Goal: Task Accomplishment & Management: Manage account settings

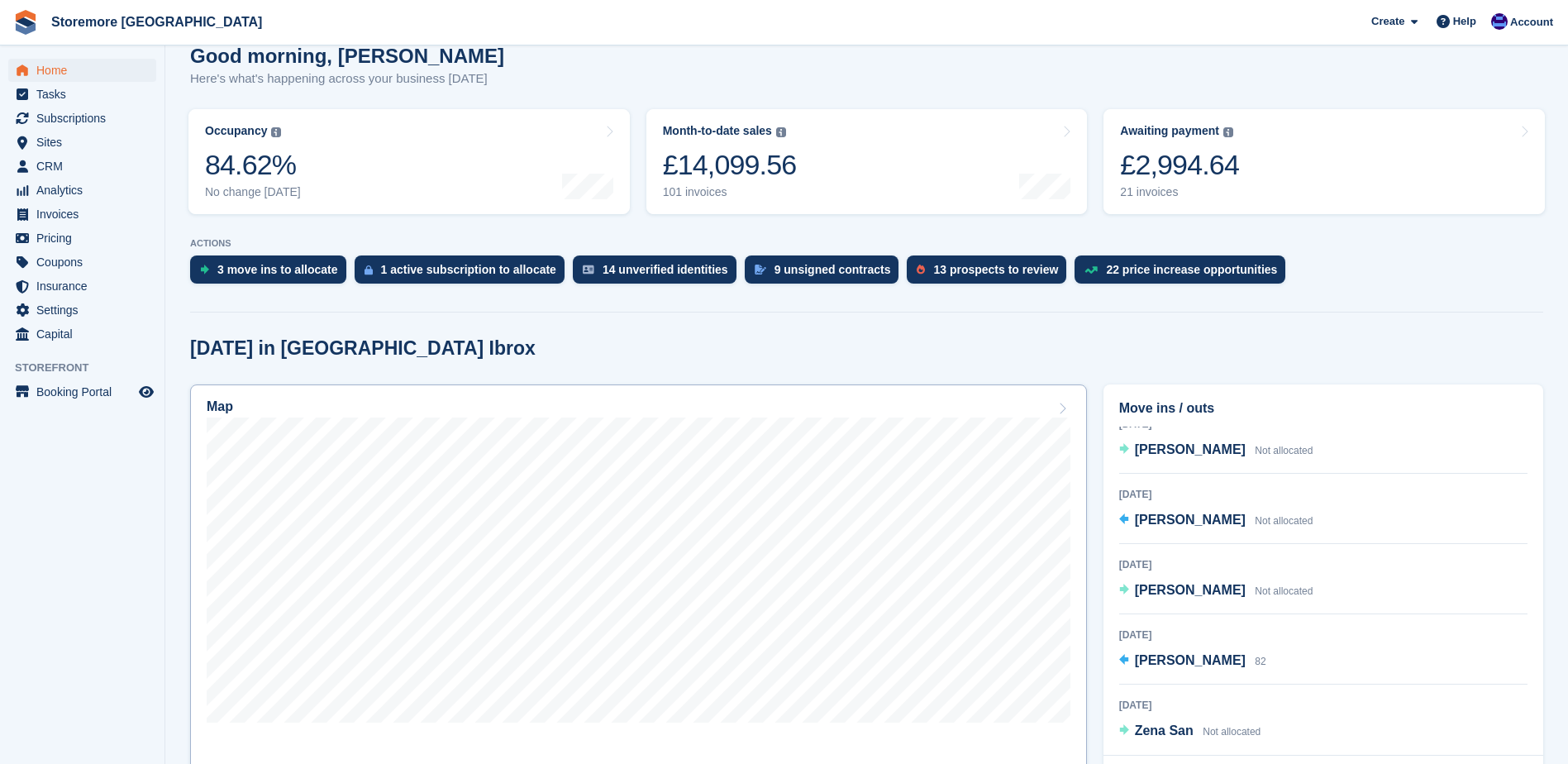
scroll to position [248, 0]
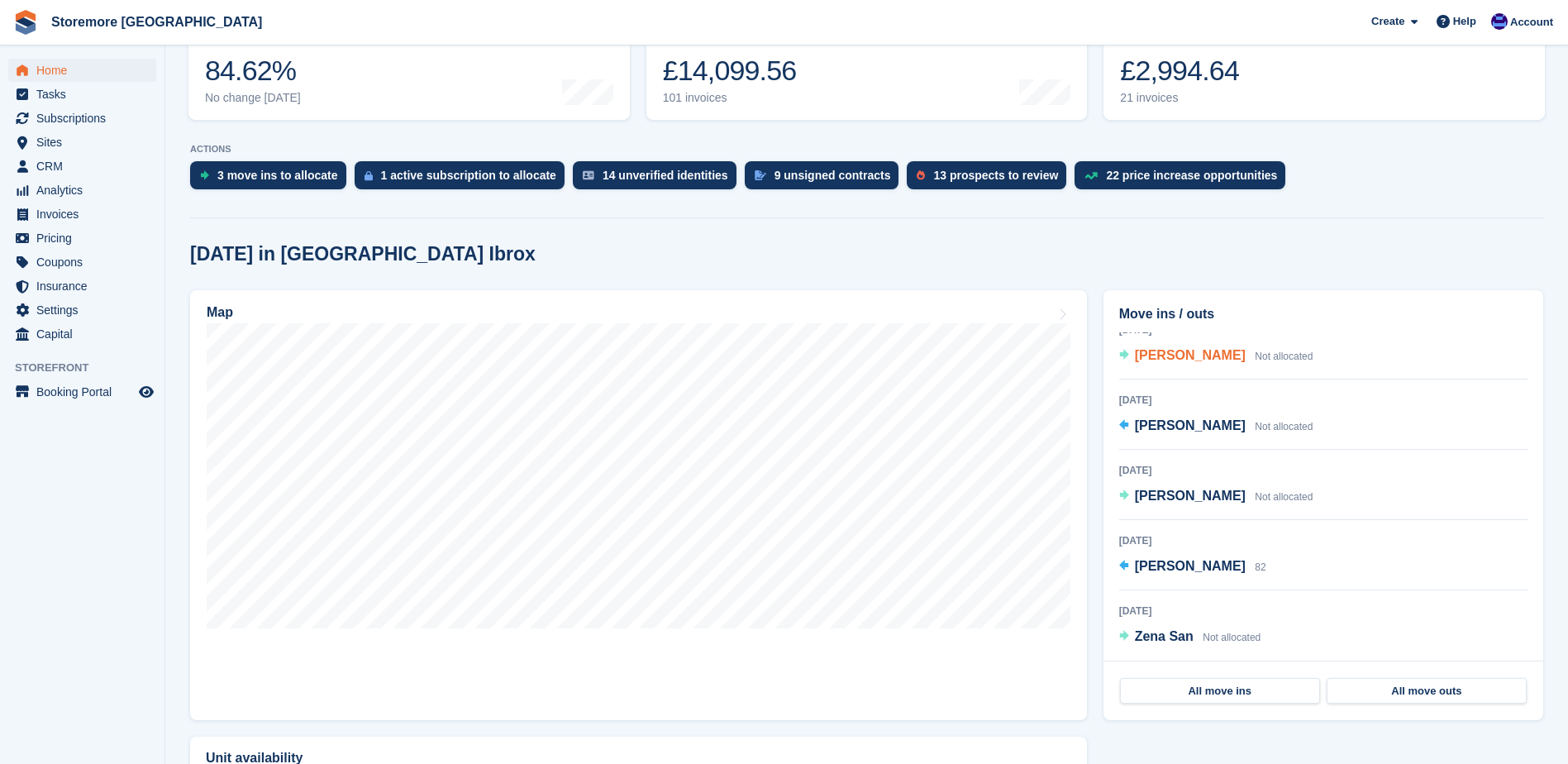
click at [1172, 354] on span "Barry murray" at bounding box center [1190, 355] width 111 height 14
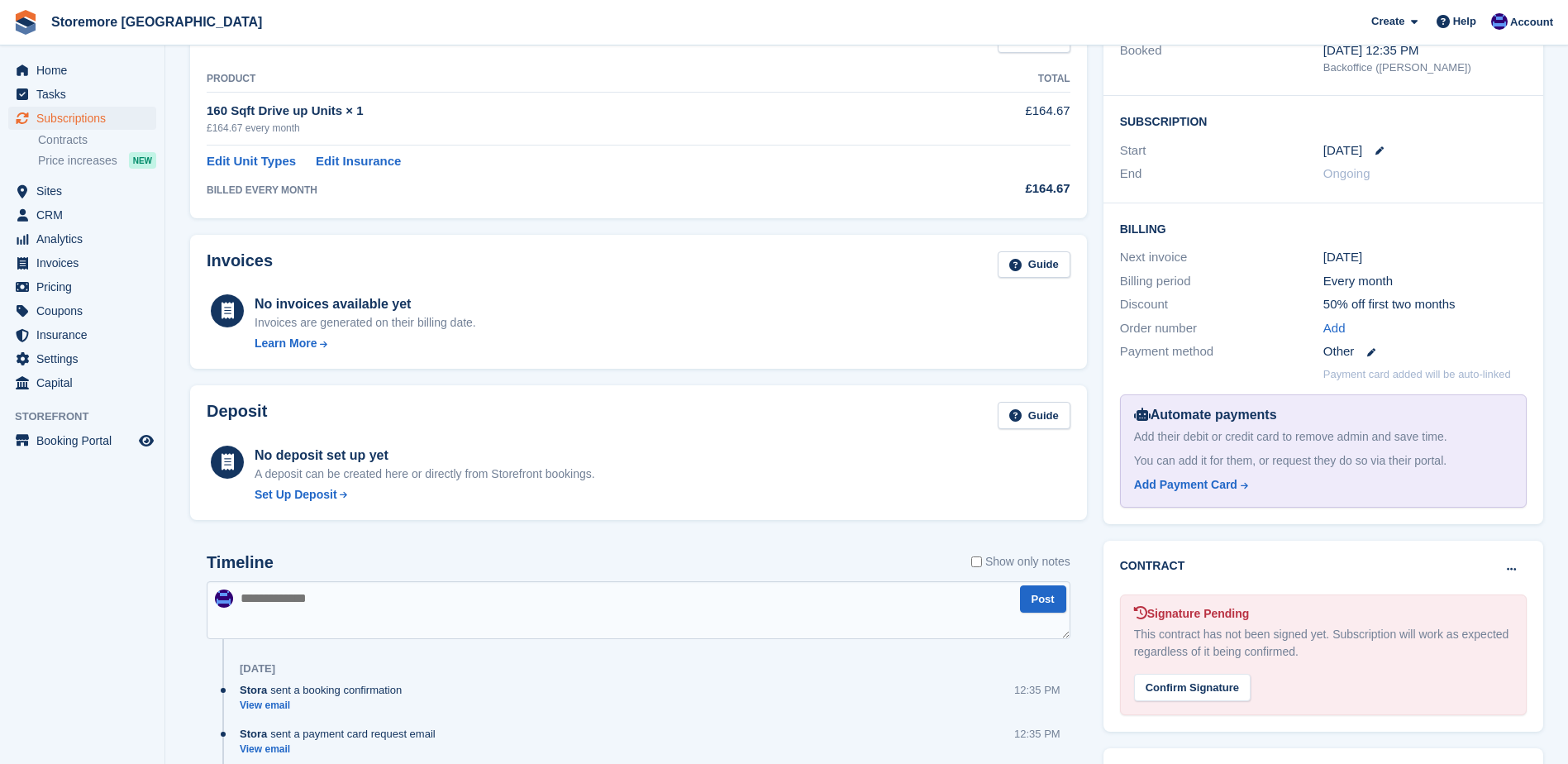
scroll to position [83, 0]
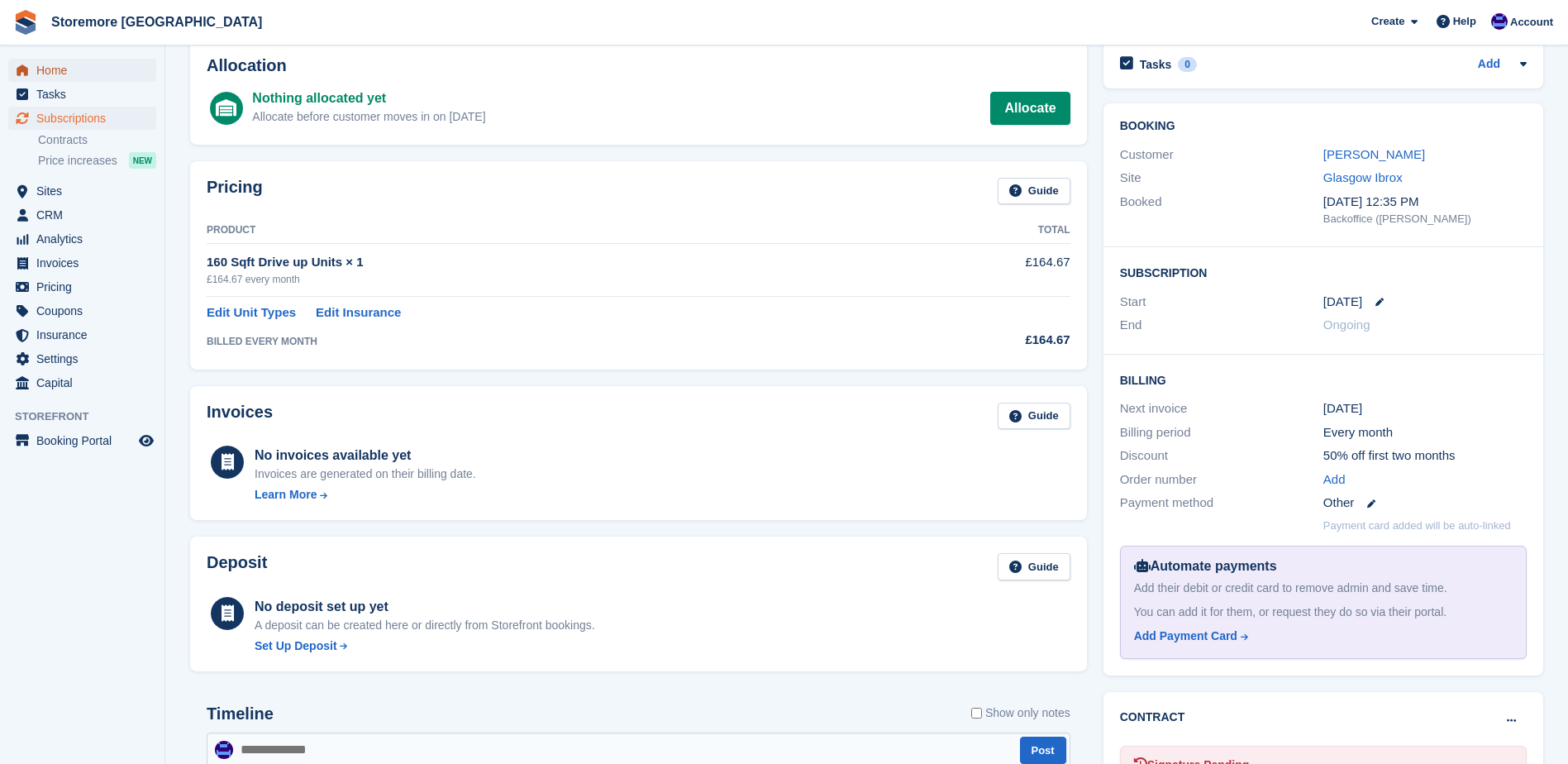
click at [91, 80] on span "Home" at bounding box center [86, 70] width 99 height 23
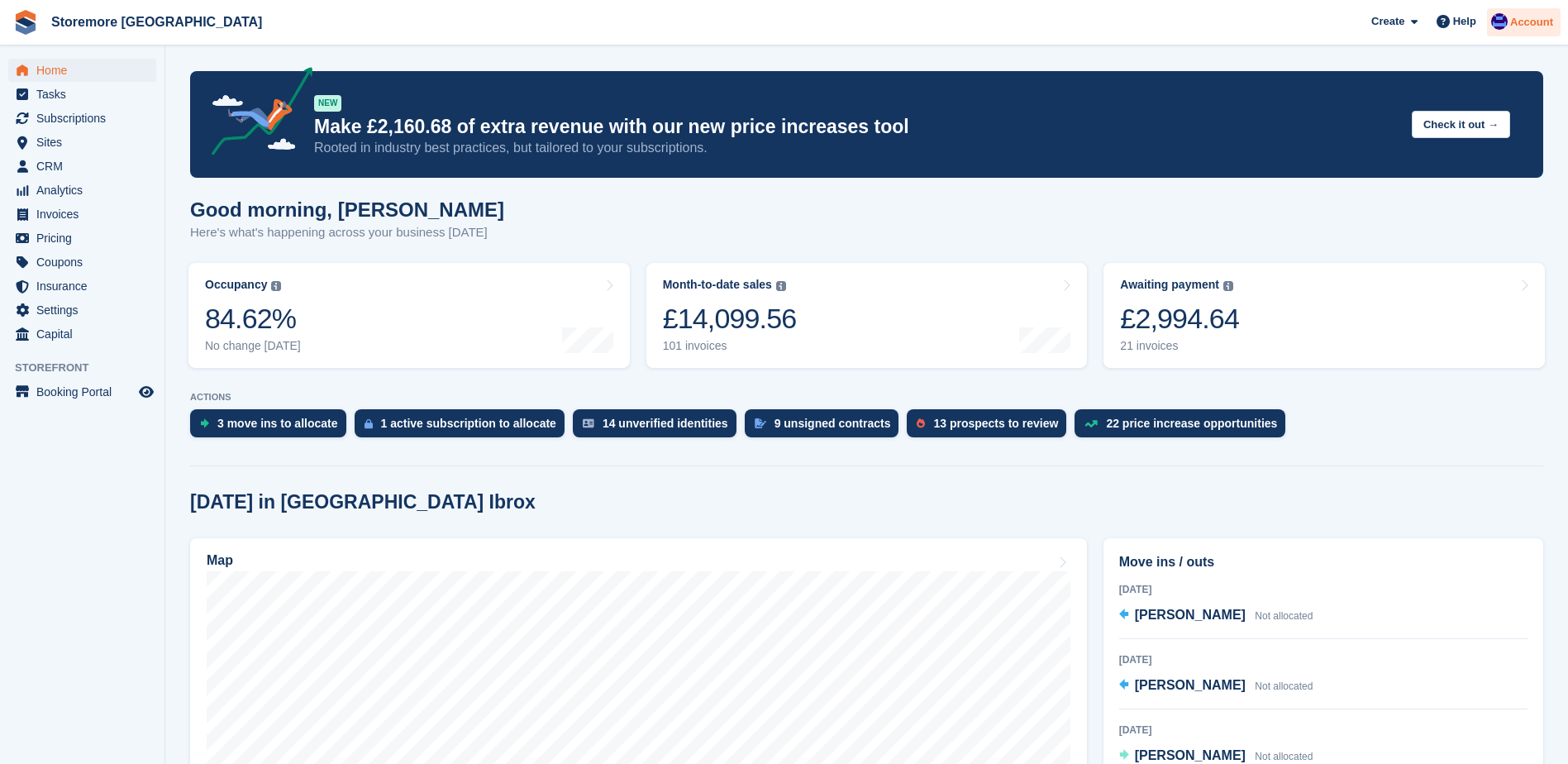
click at [1549, 30] on div "Account" at bounding box center [1524, 22] width 74 height 29
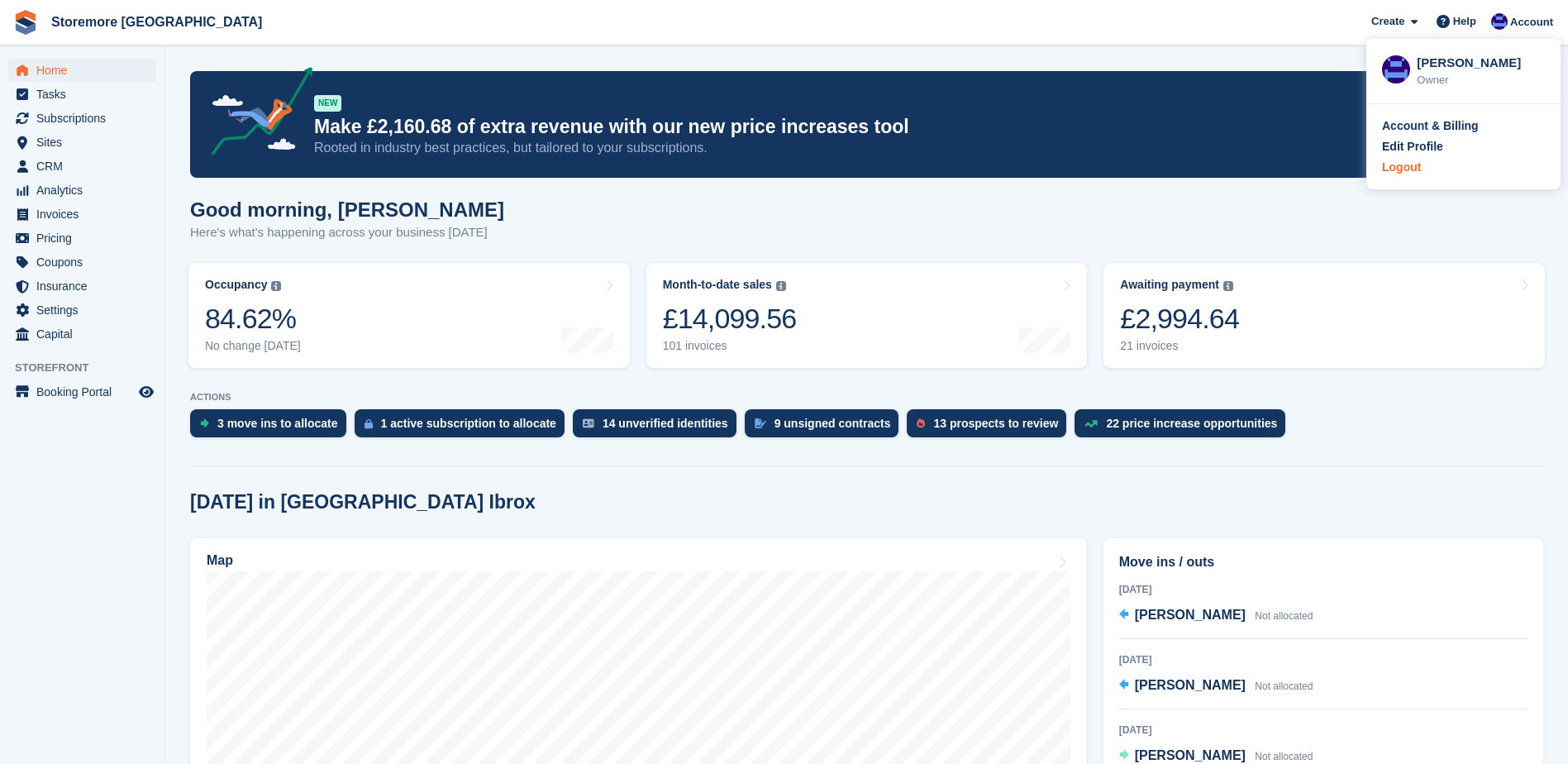
click at [1401, 172] on div "Logout" at bounding box center [1402, 168] width 39 height 18
